Goal: Task Accomplishment & Management: Use online tool/utility

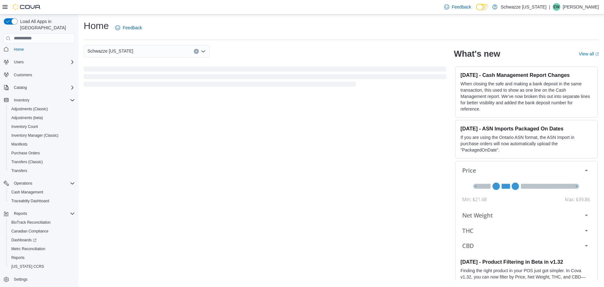
scroll to position [3, 0]
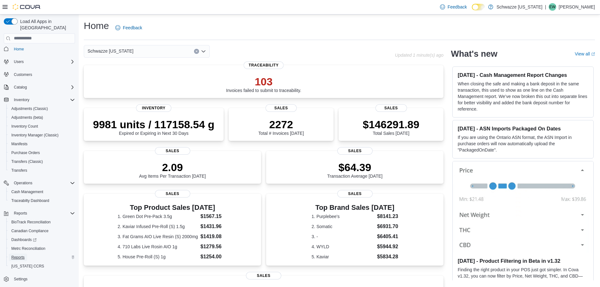
click at [24, 255] on span "Reports" at bounding box center [17, 257] width 13 height 5
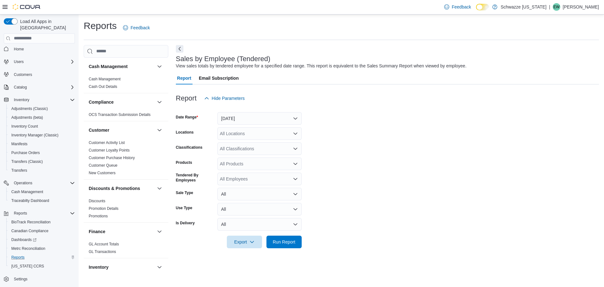
click at [381, 137] on form "Date Range [DATE] Locations All Locations Classifications All Classifications P…" at bounding box center [387, 176] width 423 height 144
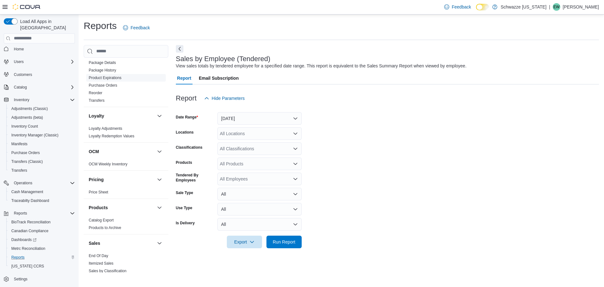
scroll to position [283, 0]
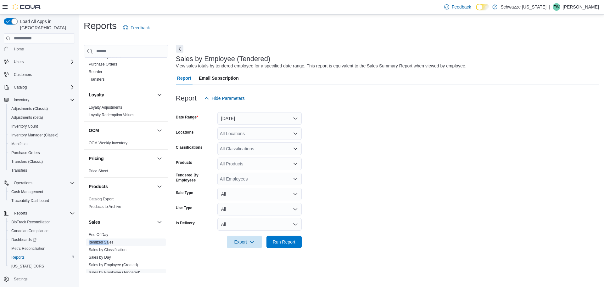
click at [109, 238] on ul "End Of Day Itemized Sales Sales by Classification Sales by Day Sales by Employe…" at bounding box center [126, 284] width 80 height 106
click at [99, 233] on link "End Of Day" at bounding box center [99, 234] width 20 height 4
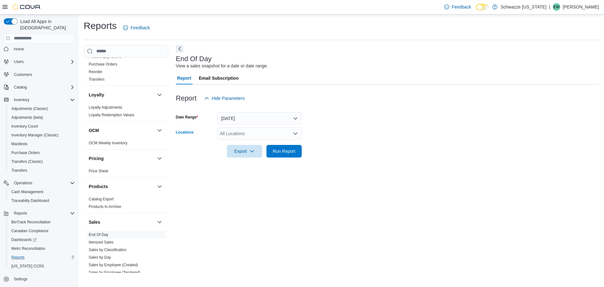
click at [251, 134] on div "All Locations" at bounding box center [259, 133] width 84 height 13
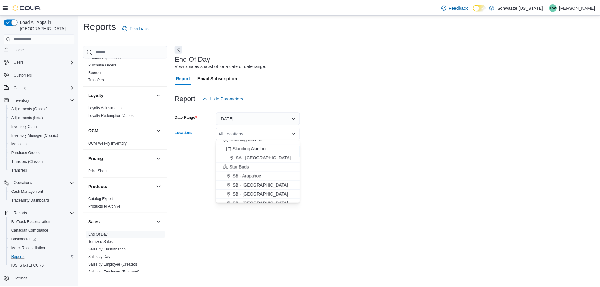
scroll to position [31, 0]
click at [251, 175] on span "SB - Arapahoe" at bounding box center [248, 176] width 29 height 6
click at [371, 159] on div at bounding box center [387, 161] width 423 height 8
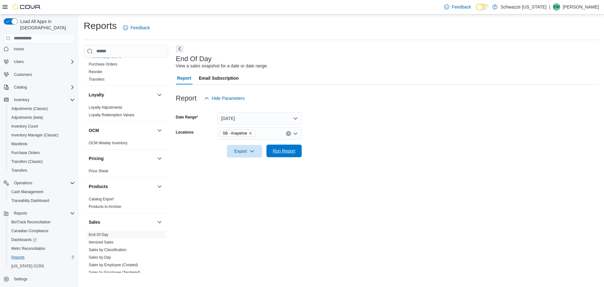
click at [284, 155] on span "Run Report" at bounding box center [284, 150] width 28 height 13
click at [419, 141] on div at bounding box center [385, 142] width 419 height 5
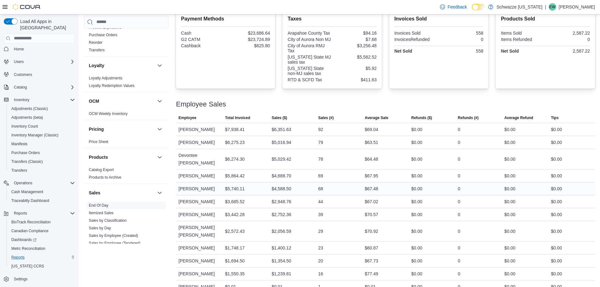
scroll to position [224, 0]
